Goal: Task Accomplishment & Management: Manage account settings

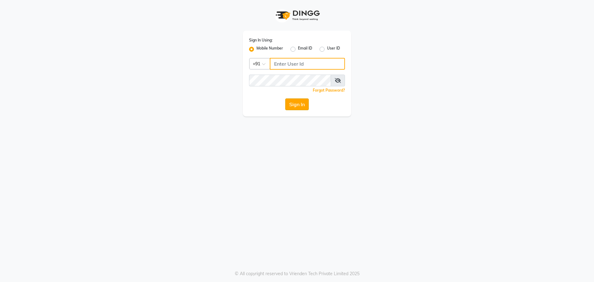
type input "9152727971"
click at [298, 104] on button "Sign In" at bounding box center [297, 104] width 24 height 12
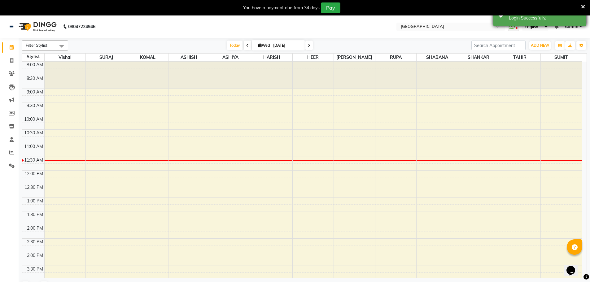
drag, startPoint x: 582, startPoint y: 5, endPoint x: 582, endPoint y: 9, distance: 3.4
click at [582, 5] on icon at bounding box center [583, 7] width 4 height 6
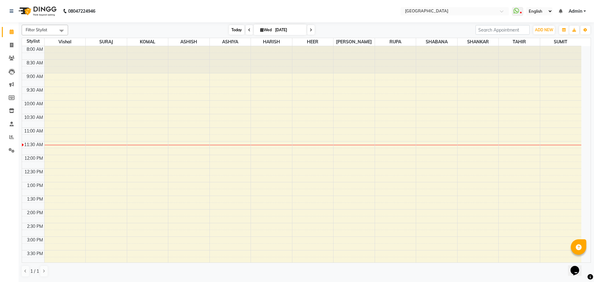
click at [238, 31] on span "Today" at bounding box center [236, 30] width 15 height 10
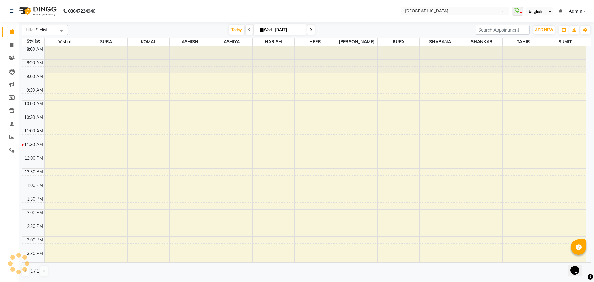
scroll to position [82, 0]
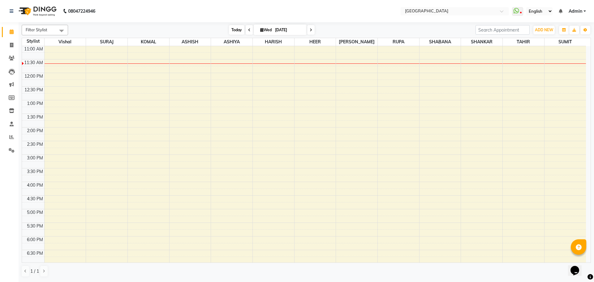
click at [237, 28] on span "Today" at bounding box center [236, 30] width 15 height 10
click at [238, 32] on span "Today" at bounding box center [236, 30] width 15 height 10
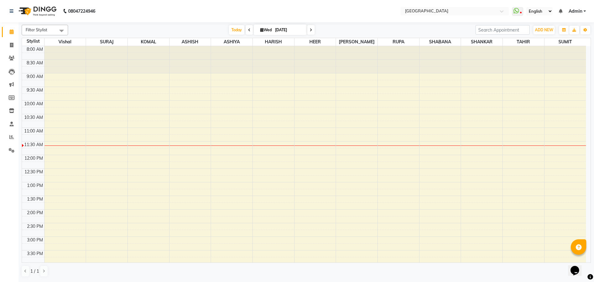
scroll to position [93, 0]
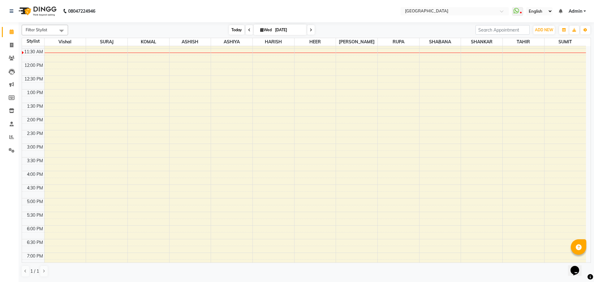
click at [235, 29] on span "Today" at bounding box center [236, 30] width 15 height 10
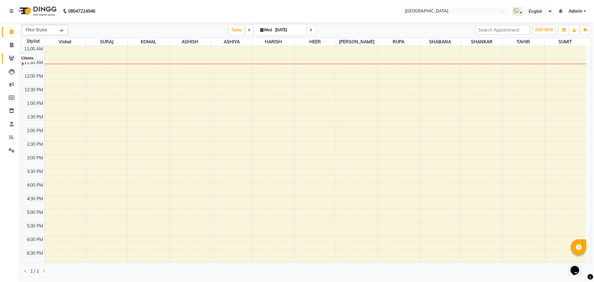
drag, startPoint x: 13, startPoint y: 58, endPoint x: 20, endPoint y: 54, distance: 7.1
click at [13, 58] on icon at bounding box center [12, 58] width 6 height 5
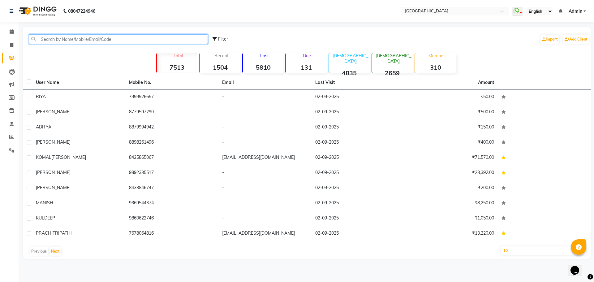
click at [97, 39] on input "text" at bounding box center [118, 39] width 179 height 10
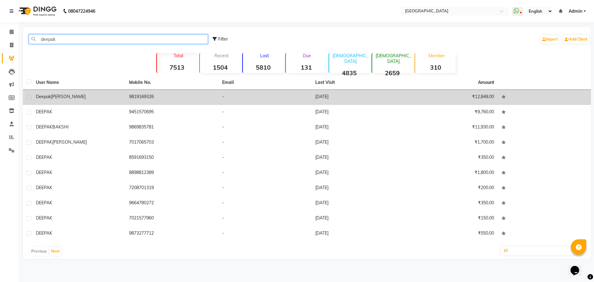
type input "deepak"
click at [72, 99] on span "[PERSON_NAME]" at bounding box center [68, 97] width 35 height 6
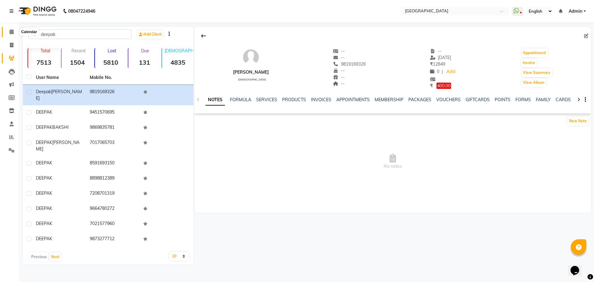
click at [12, 33] on icon at bounding box center [12, 31] width 4 height 5
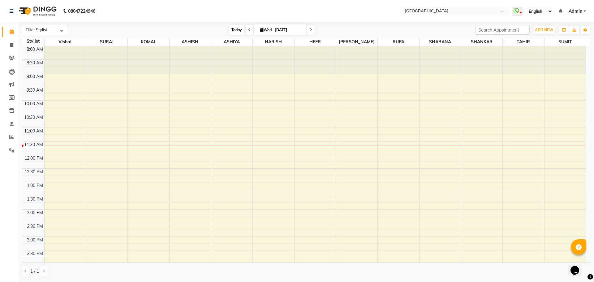
click at [236, 31] on span "Today" at bounding box center [236, 30] width 15 height 10
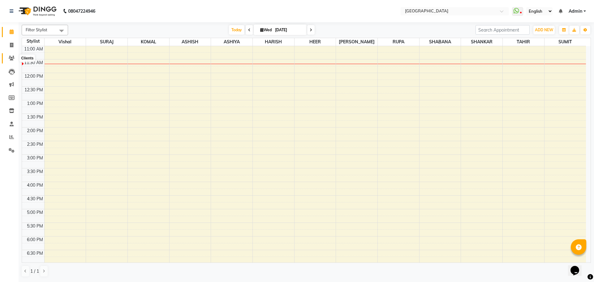
click at [12, 58] on icon at bounding box center [12, 58] width 6 height 5
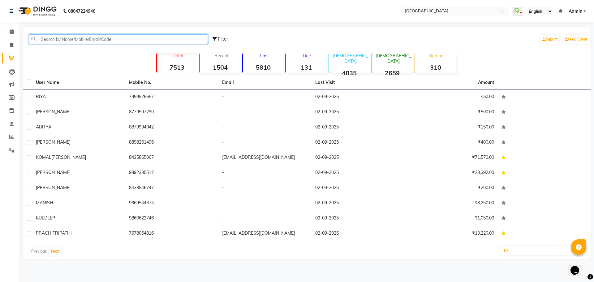
click at [86, 37] on input "text" at bounding box center [118, 39] width 179 height 10
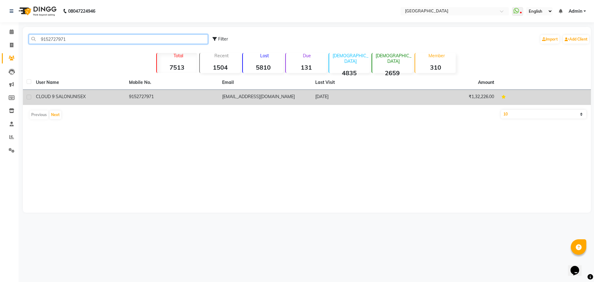
type input "9152727971"
click at [72, 97] on span "UNISEX" at bounding box center [77, 97] width 15 height 6
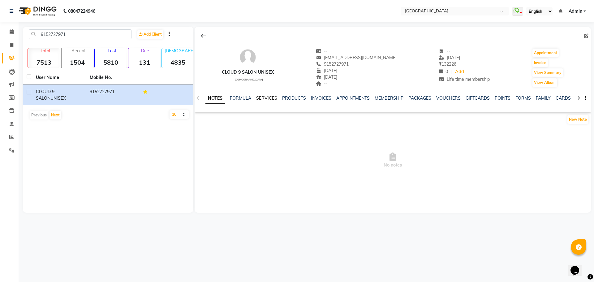
click at [266, 99] on link "SERVICES" at bounding box center [266, 98] width 21 height 6
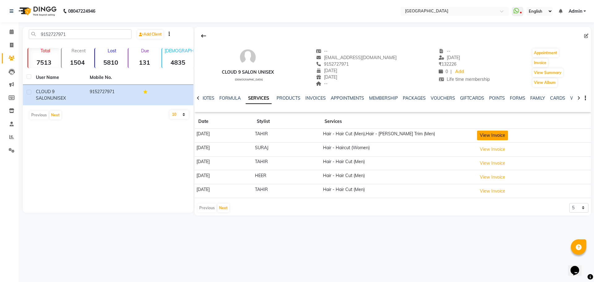
click at [499, 137] on button "View Invoice" at bounding box center [492, 136] width 31 height 10
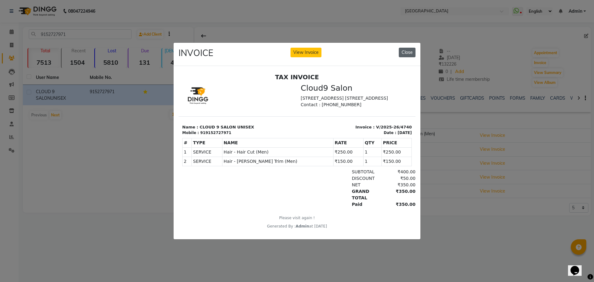
click at [410, 50] on button "Close" at bounding box center [407, 53] width 17 height 10
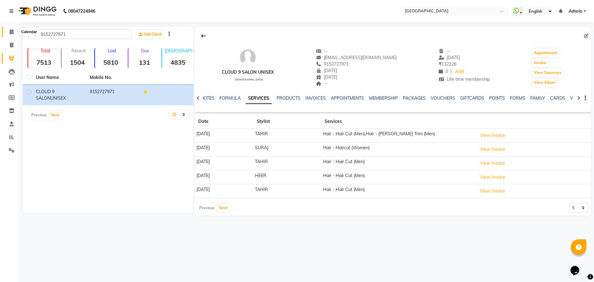
click at [12, 31] on icon at bounding box center [12, 31] width 4 height 5
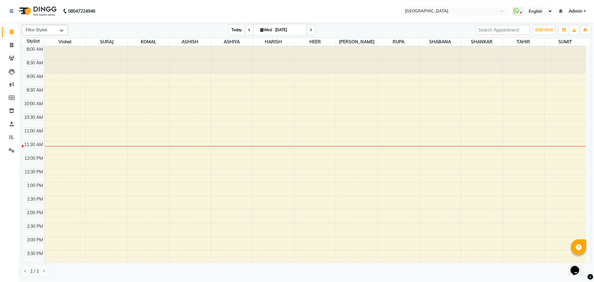
click at [236, 33] on span "Today" at bounding box center [236, 30] width 15 height 10
